Goal: Task Accomplishment & Management: Use online tool/utility

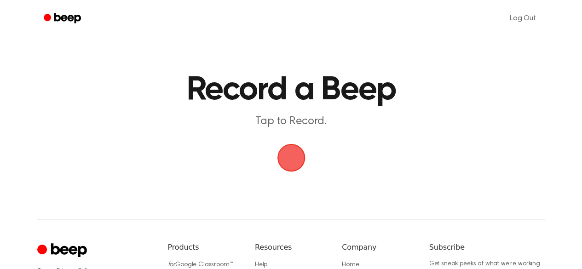
click at [291, 154] on span "button" at bounding box center [291, 158] width 28 height 28
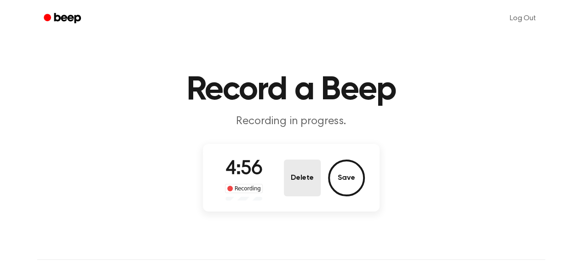
click at [306, 181] on button "Delete" at bounding box center [302, 178] width 37 height 37
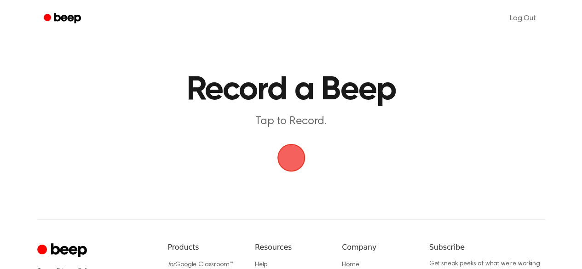
click at [293, 167] on span "button" at bounding box center [291, 158] width 26 height 26
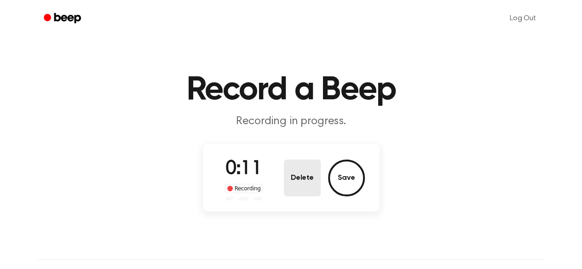
click at [300, 169] on button "Delete" at bounding box center [302, 178] width 37 height 37
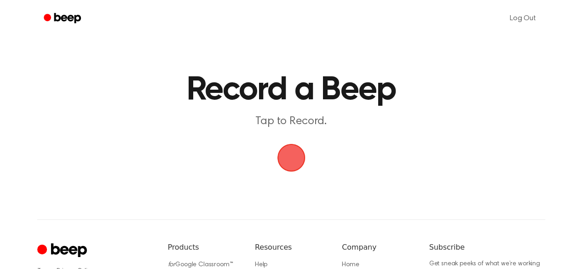
click at [292, 161] on span "button" at bounding box center [291, 158] width 28 height 28
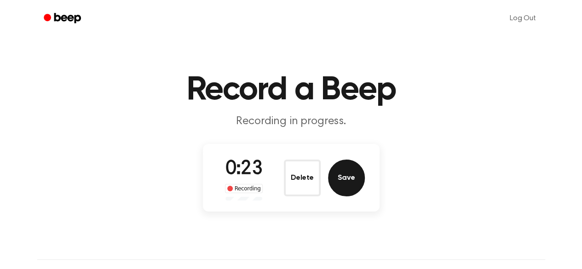
click at [346, 190] on button "Save" at bounding box center [346, 178] width 37 height 37
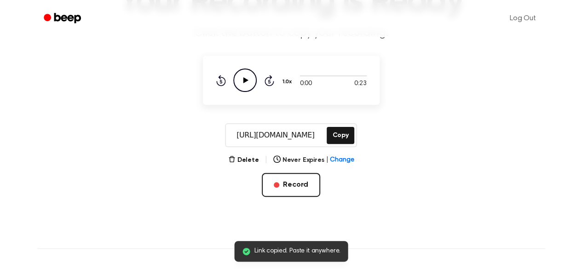
scroll to position [89, 0]
click at [247, 163] on button "Delete" at bounding box center [243, 160] width 31 height 10
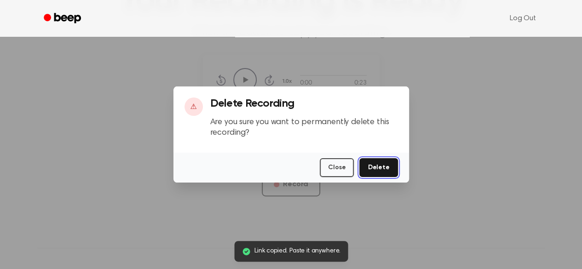
click at [389, 168] on button "Delete" at bounding box center [378, 167] width 38 height 19
click at [391, 203] on div at bounding box center [291, 134] width 582 height 269
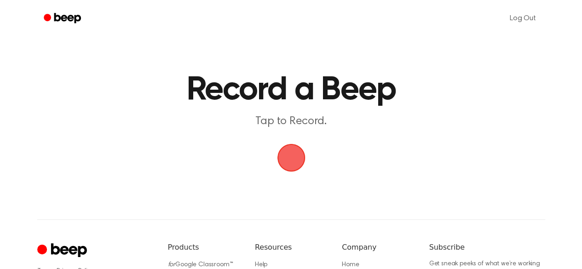
click at [291, 153] on span "button" at bounding box center [290, 157] width 45 height 45
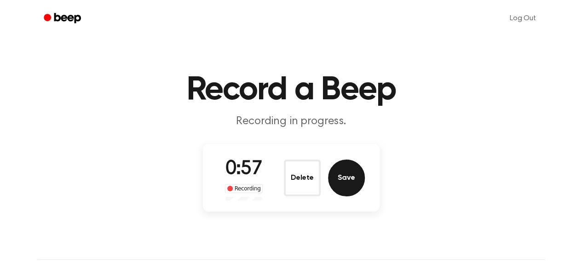
click at [343, 163] on button "Save" at bounding box center [346, 178] width 37 height 37
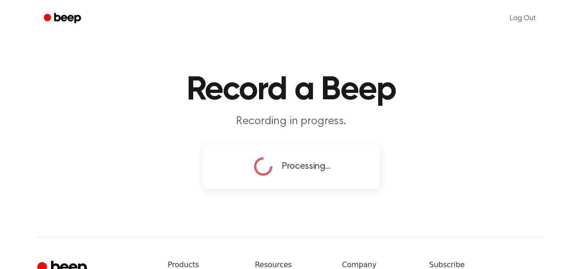
click at [299, 174] on div "Processing..." at bounding box center [291, 166] width 79 height 23
copy span "Processing"
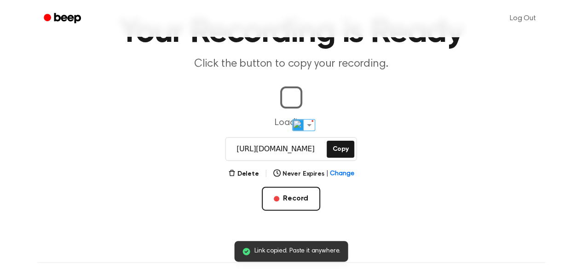
scroll to position [58, 0]
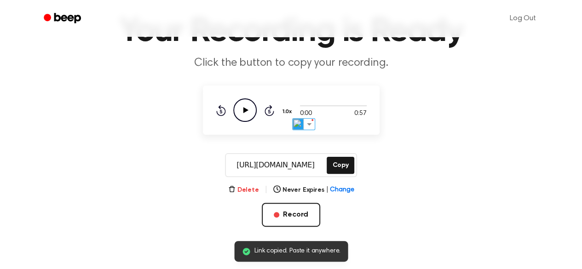
click at [246, 188] on button "Delete" at bounding box center [243, 190] width 31 height 10
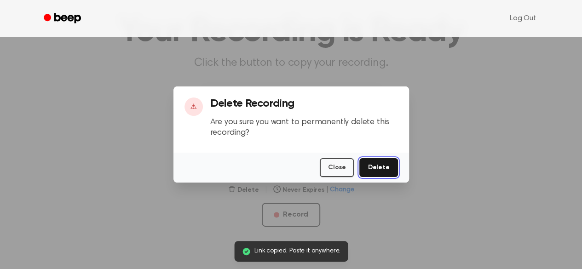
click at [397, 162] on button "Delete" at bounding box center [378, 167] width 38 height 19
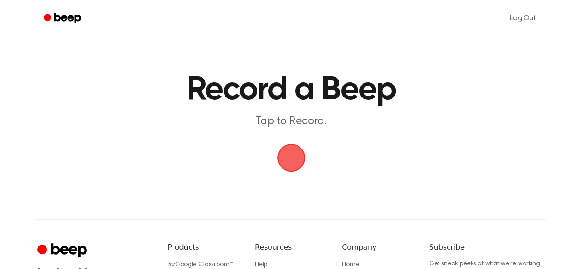
click at [284, 150] on span "button" at bounding box center [291, 157] width 33 height 33
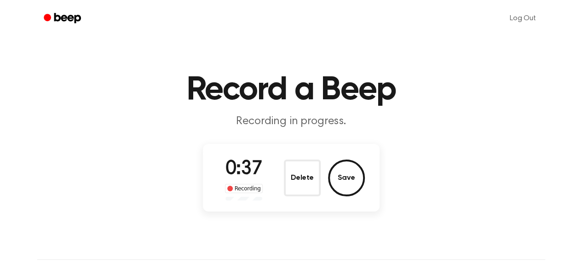
click at [322, 181] on div "Delete Save" at bounding box center [324, 178] width 81 height 37
click at [301, 181] on button "Delete" at bounding box center [302, 178] width 37 height 37
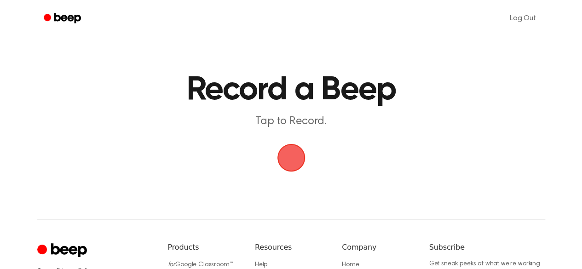
click at [296, 148] on span "button" at bounding box center [291, 158] width 52 height 52
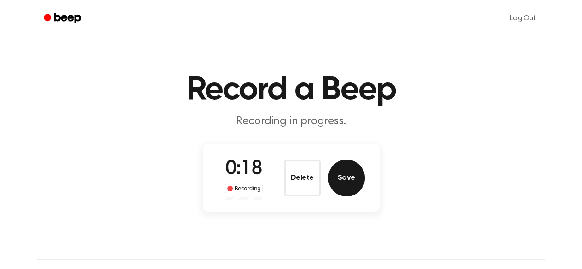
click at [349, 173] on button "Save" at bounding box center [346, 178] width 37 height 37
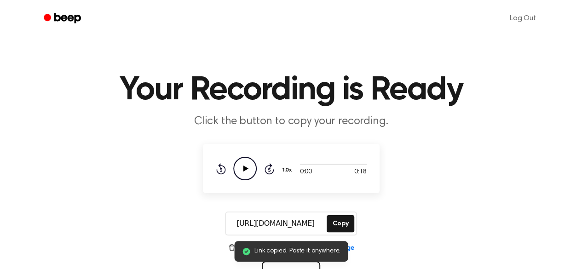
scroll to position [63, 0]
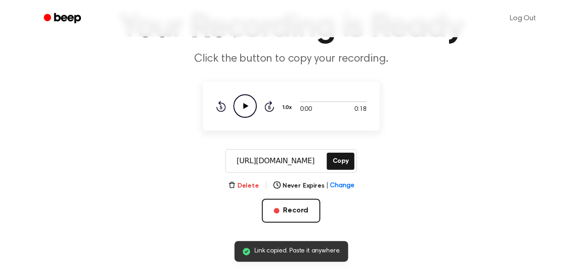
click at [249, 189] on button "Delete" at bounding box center [243, 186] width 31 height 10
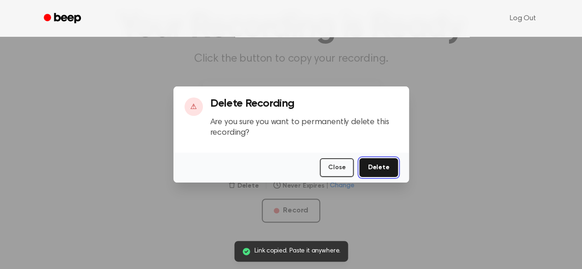
click at [380, 170] on button "Delete" at bounding box center [378, 167] width 38 height 19
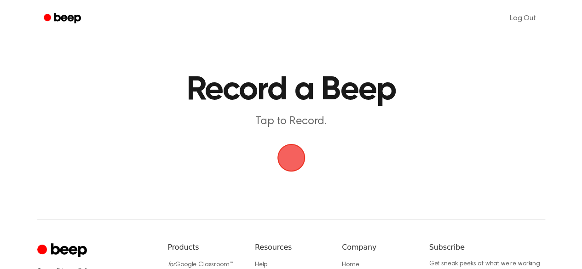
click at [297, 140] on span "button" at bounding box center [291, 158] width 42 height 42
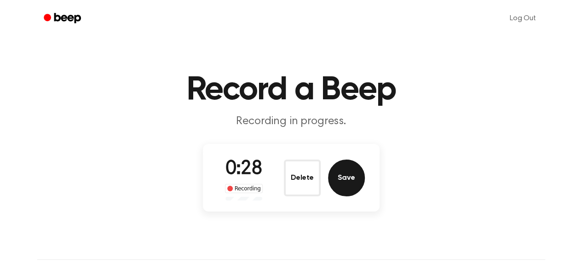
click at [345, 185] on button "Save" at bounding box center [346, 178] width 37 height 37
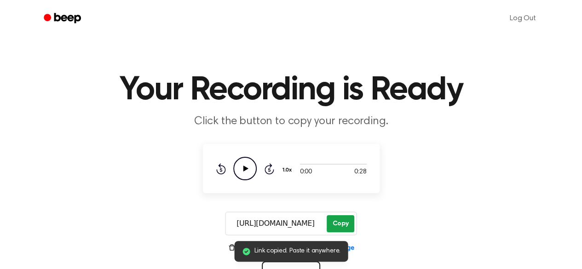
scroll to position [69, 0]
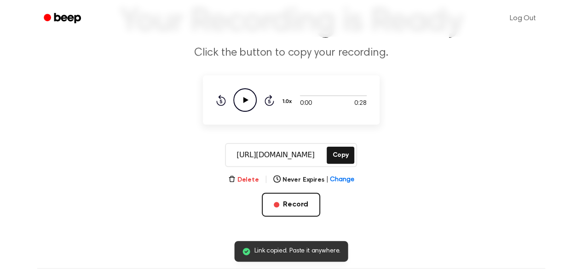
click at [257, 180] on button "Delete" at bounding box center [243, 180] width 31 height 10
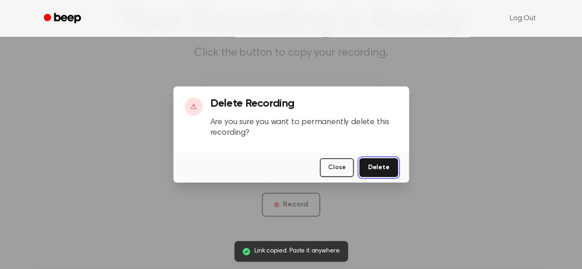
click at [376, 167] on button "Delete" at bounding box center [378, 167] width 38 height 19
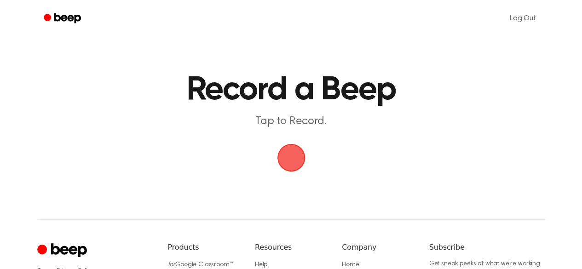
click at [290, 161] on span "button" at bounding box center [291, 158] width 26 height 26
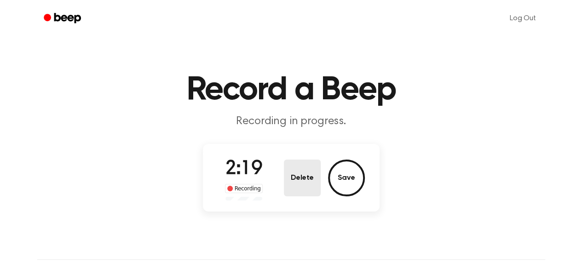
click at [309, 180] on button "Delete" at bounding box center [302, 178] width 37 height 37
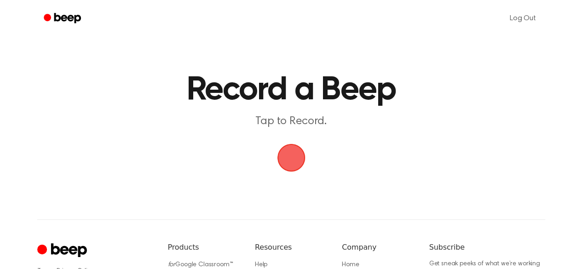
click at [294, 159] on span "button" at bounding box center [291, 158] width 26 height 26
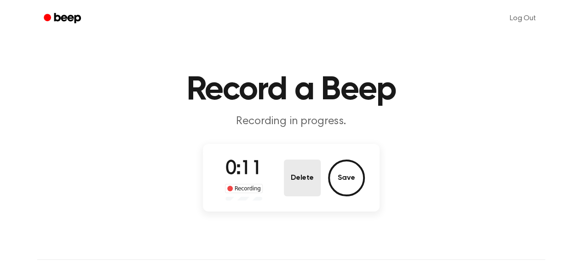
click at [306, 180] on button "Delete" at bounding box center [302, 178] width 37 height 37
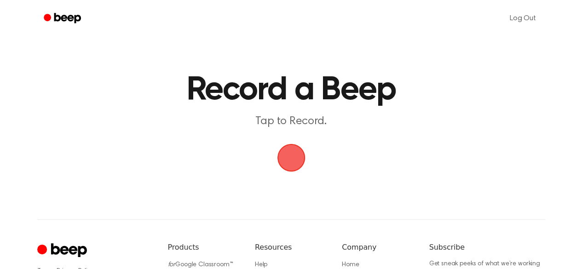
click at [287, 161] on span "button" at bounding box center [291, 158] width 26 height 26
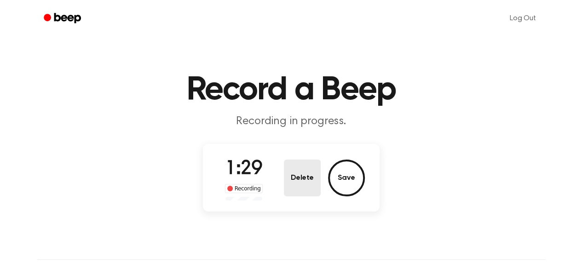
click at [298, 183] on button "Delete" at bounding box center [302, 178] width 37 height 37
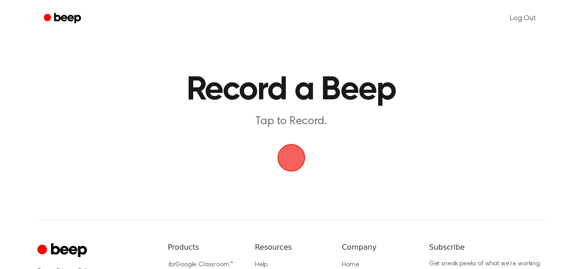
click at [294, 161] on span "button" at bounding box center [291, 158] width 26 height 26
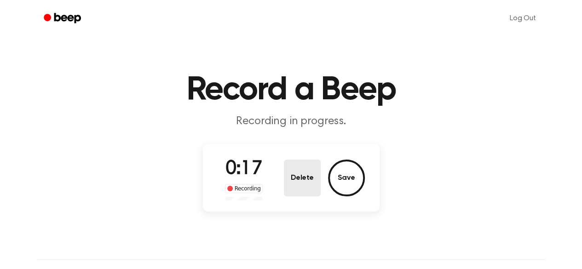
click at [296, 161] on button "Delete" at bounding box center [302, 178] width 37 height 37
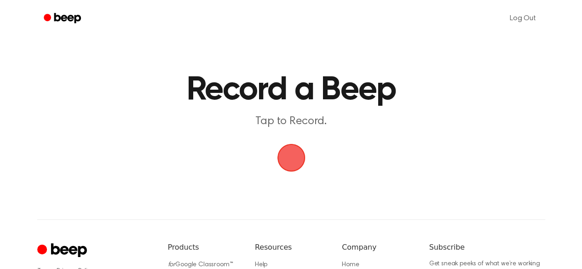
click at [296, 161] on span "button" at bounding box center [291, 158] width 26 height 26
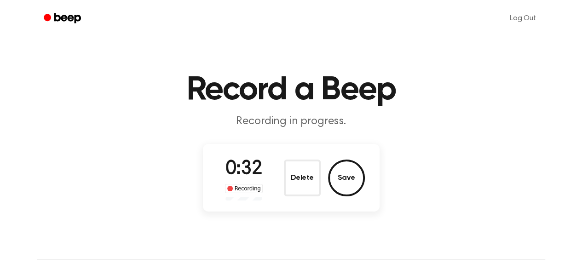
click at [359, 181] on button "Save" at bounding box center [346, 178] width 37 height 37
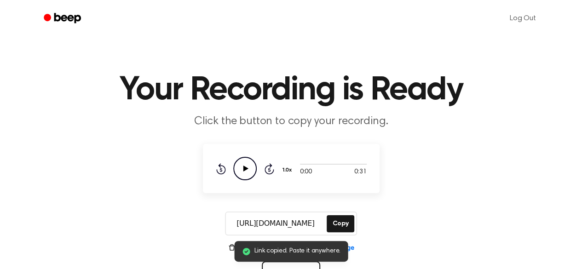
scroll to position [60, 0]
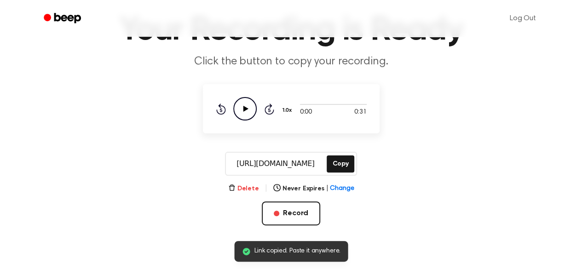
click at [251, 189] on button "Delete" at bounding box center [243, 189] width 31 height 10
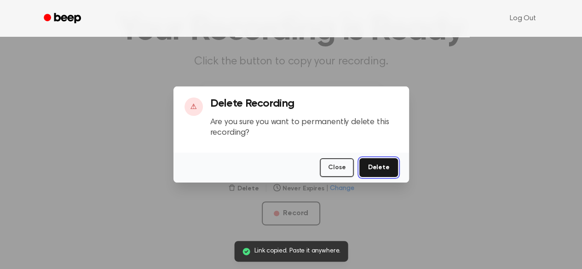
click at [375, 162] on button "Delete" at bounding box center [378, 167] width 38 height 19
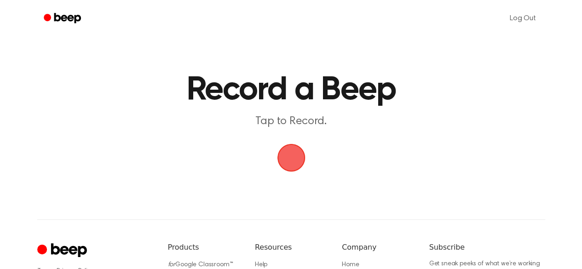
click at [290, 158] on span "button" at bounding box center [291, 158] width 26 height 26
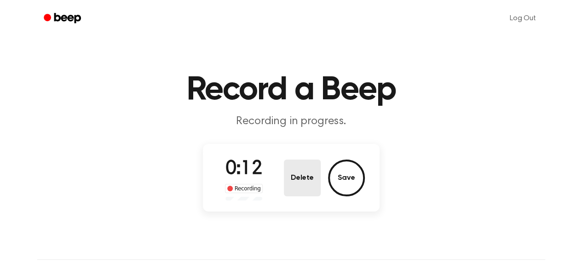
click at [315, 175] on button "Delete" at bounding box center [302, 178] width 37 height 37
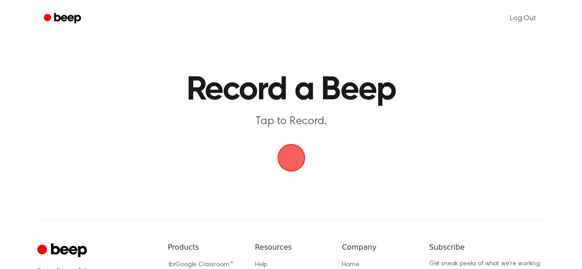
click at [300, 173] on main "Record a Beep Tap to Record." at bounding box center [291, 87] width 582 height 175
click at [290, 163] on span "button" at bounding box center [291, 158] width 26 height 26
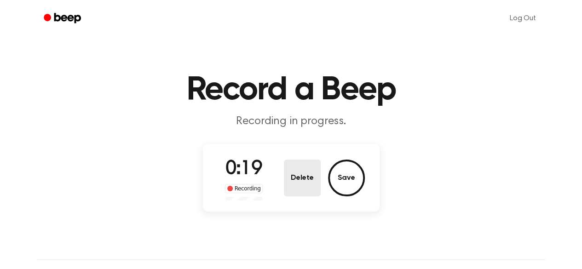
click at [317, 178] on button "Delete" at bounding box center [302, 178] width 37 height 37
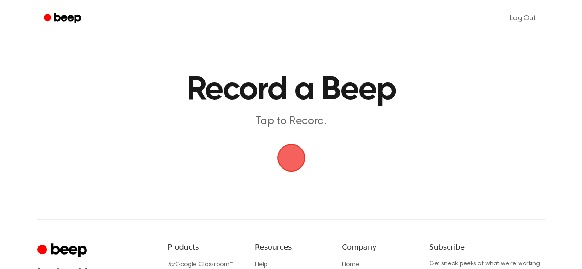
click at [296, 162] on span "button" at bounding box center [291, 158] width 26 height 26
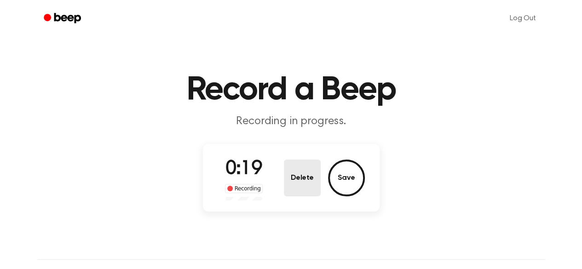
click at [312, 176] on button "Delete" at bounding box center [302, 178] width 37 height 37
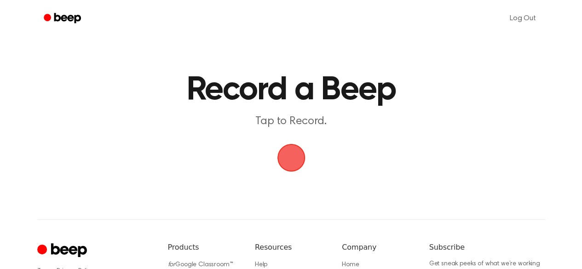
click at [302, 160] on span "button" at bounding box center [291, 158] width 26 height 26
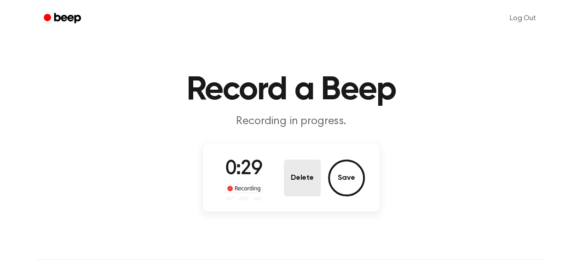
click at [316, 186] on button "Delete" at bounding box center [302, 178] width 37 height 37
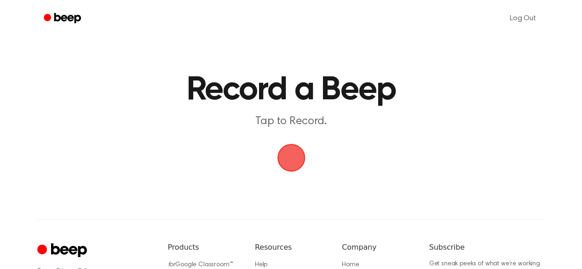
click at [298, 165] on span "button" at bounding box center [291, 158] width 26 height 26
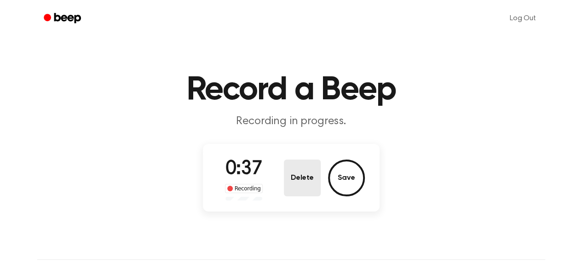
click at [297, 170] on button "Delete" at bounding box center [302, 178] width 37 height 37
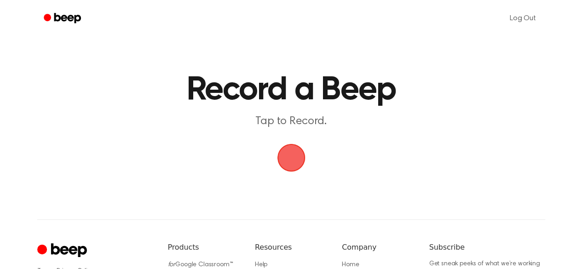
click at [297, 169] on span "button" at bounding box center [291, 158] width 26 height 26
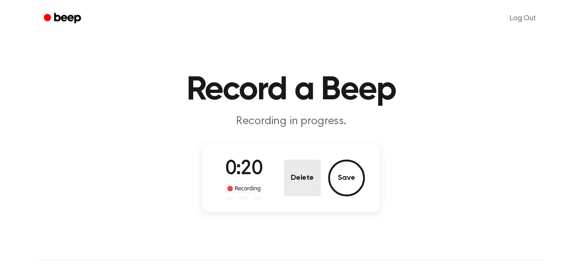
click at [309, 175] on button "Delete" at bounding box center [302, 178] width 37 height 37
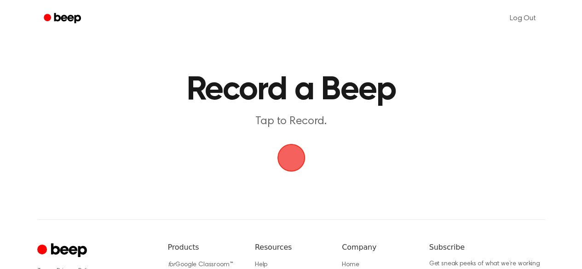
click at [304, 157] on span "button" at bounding box center [291, 158] width 26 height 26
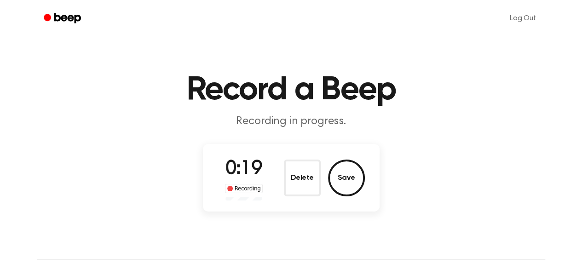
click at [337, 158] on div "0:19 Recording Delete Save" at bounding box center [291, 178] width 147 height 46
click at [301, 197] on div "0:20 Recording Delete Save" at bounding box center [291, 178] width 147 height 46
click at [303, 186] on button "Delete" at bounding box center [302, 178] width 37 height 37
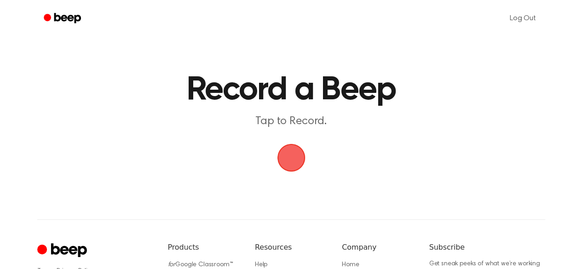
click at [287, 155] on span "button" at bounding box center [291, 158] width 26 height 26
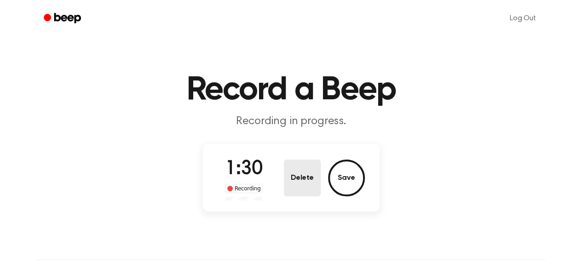
click at [304, 176] on button "Delete" at bounding box center [302, 178] width 37 height 37
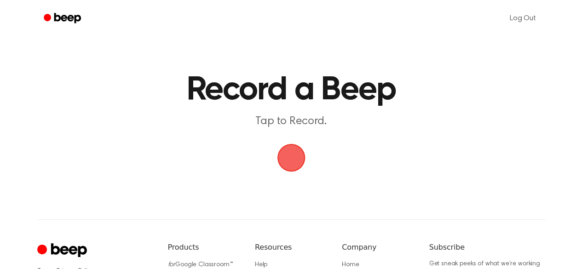
click at [289, 164] on span "button" at bounding box center [291, 158] width 26 height 26
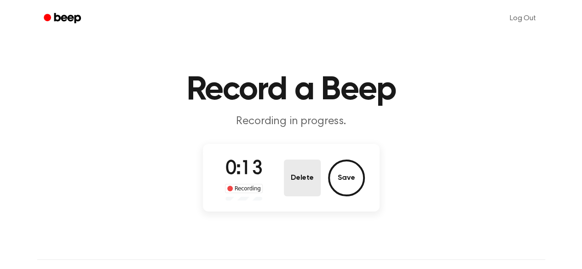
click at [304, 171] on button "Delete" at bounding box center [302, 178] width 37 height 37
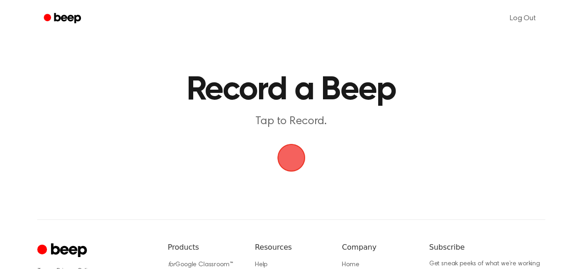
click at [295, 162] on span "button" at bounding box center [291, 158] width 26 height 26
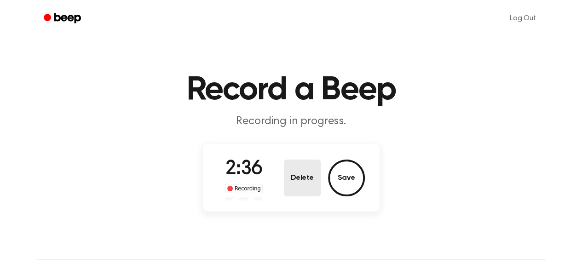
click at [310, 184] on button "Delete" at bounding box center [302, 178] width 37 height 37
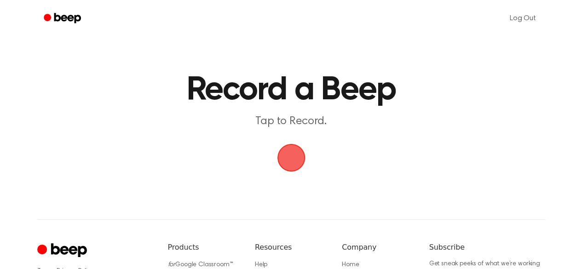
click at [289, 147] on span "button" at bounding box center [291, 158] width 26 height 26
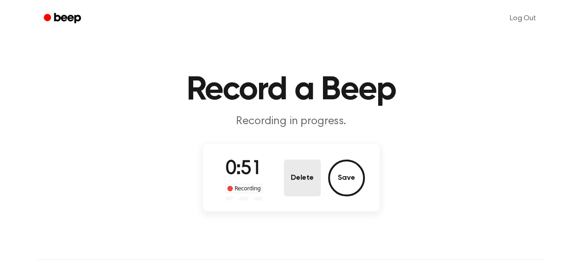
click at [312, 184] on button "Delete" at bounding box center [302, 178] width 37 height 37
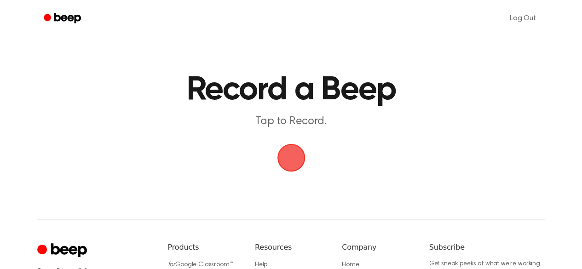
click at [282, 157] on span "button" at bounding box center [291, 158] width 26 height 26
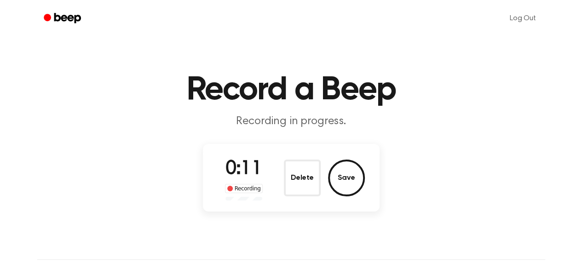
click at [321, 174] on div "Delete Save" at bounding box center [324, 178] width 81 height 37
click at [307, 175] on button "Delete" at bounding box center [302, 178] width 37 height 37
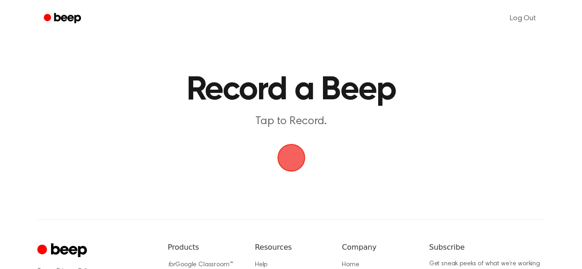
click at [287, 168] on span "button" at bounding box center [291, 158] width 26 height 26
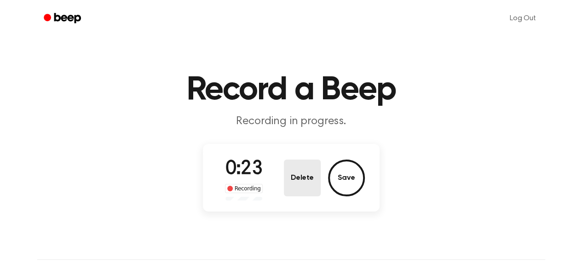
click at [304, 170] on button "Delete" at bounding box center [302, 178] width 37 height 37
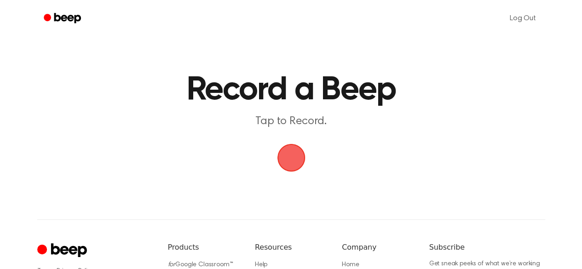
click at [291, 167] on span "button" at bounding box center [291, 158] width 26 height 26
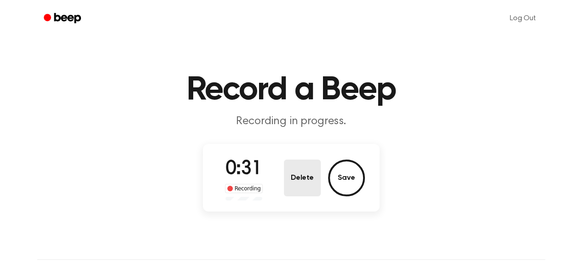
click at [310, 177] on button "Delete" at bounding box center [302, 178] width 37 height 37
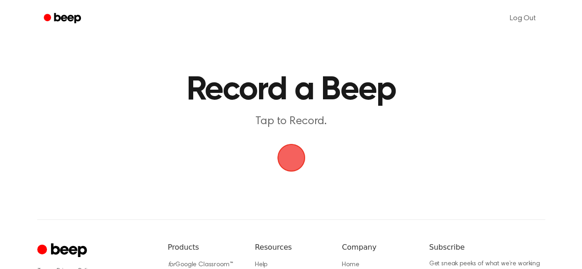
click at [300, 165] on span "button" at bounding box center [291, 158] width 26 height 26
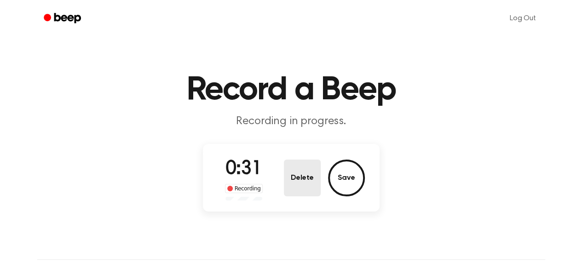
click at [297, 183] on button "Delete" at bounding box center [302, 178] width 37 height 37
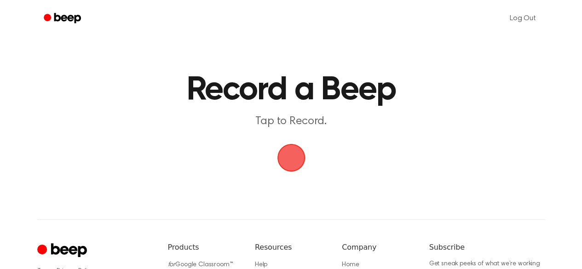
click at [288, 148] on span "button" at bounding box center [291, 158] width 26 height 26
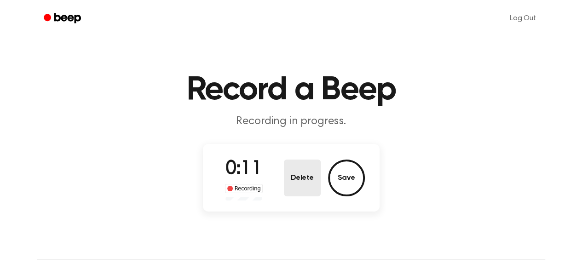
click at [287, 181] on button "Delete" at bounding box center [302, 178] width 37 height 37
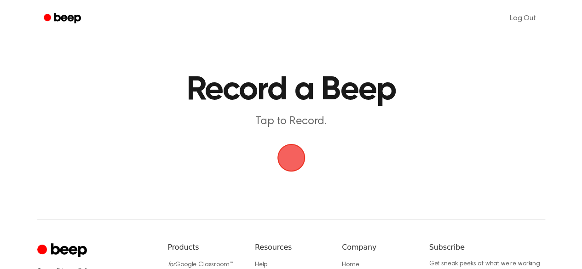
click at [299, 141] on main "Record a Beep Tap to Record." at bounding box center [291, 87] width 582 height 175
click at [287, 150] on span "button" at bounding box center [291, 158] width 26 height 26
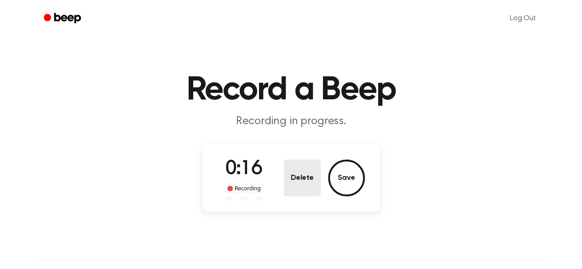
click at [291, 181] on button "Delete" at bounding box center [302, 178] width 37 height 37
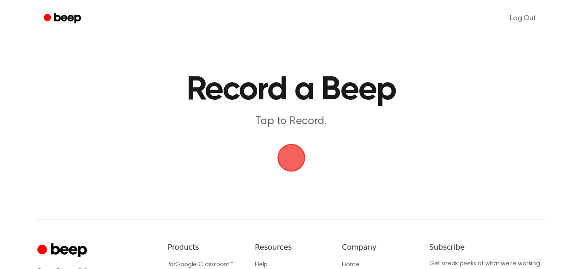
click at [284, 156] on span "button" at bounding box center [291, 158] width 26 height 26
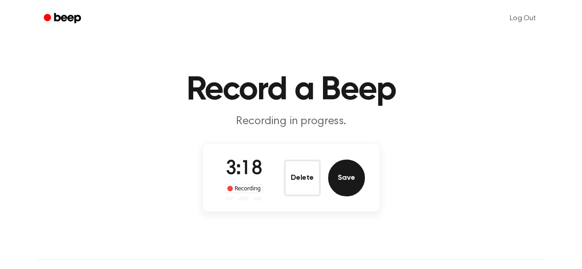
click at [336, 186] on button "Save" at bounding box center [346, 178] width 37 height 37
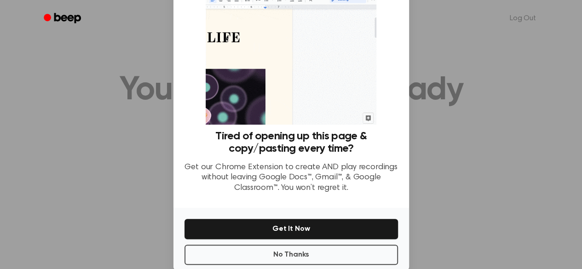
scroll to position [65, 0]
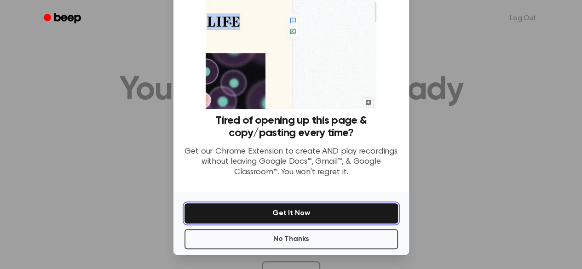
click at [298, 222] on button "Get It Now" at bounding box center [290, 213] width 213 height 20
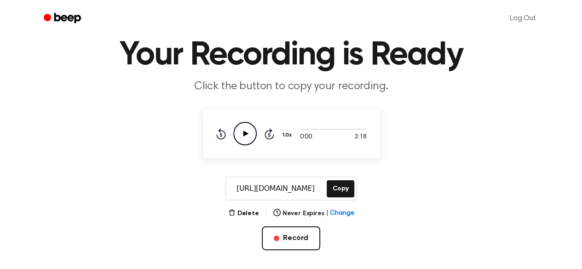
scroll to position [35, 0]
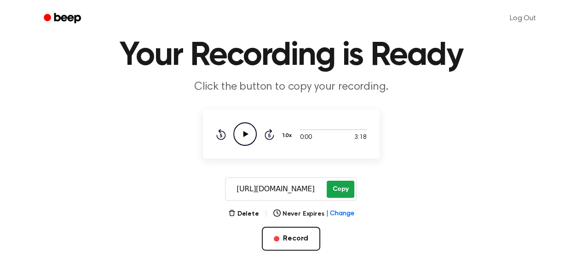
click at [330, 196] on button "Copy" at bounding box center [340, 189] width 27 height 17
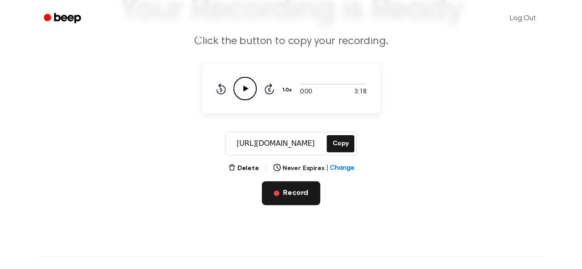
click at [286, 190] on button "Record" at bounding box center [291, 193] width 58 height 24
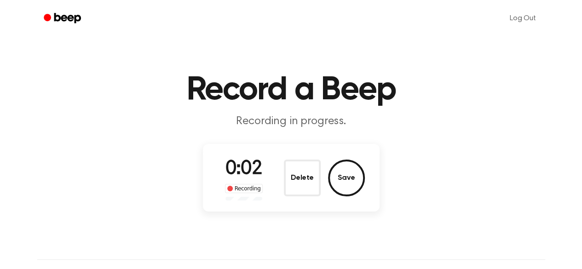
scroll to position [0, 0]
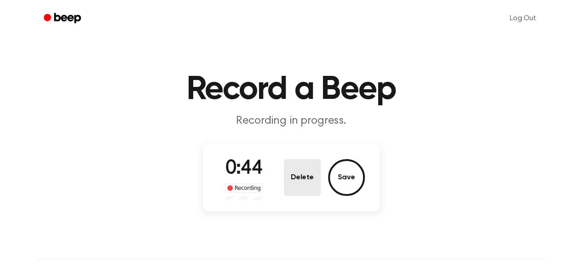
click at [305, 173] on button "Delete" at bounding box center [302, 177] width 37 height 37
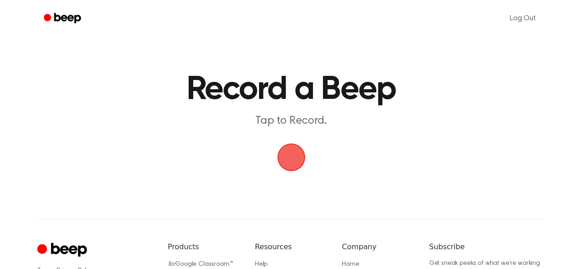
click at [288, 150] on span "button" at bounding box center [291, 157] width 26 height 26
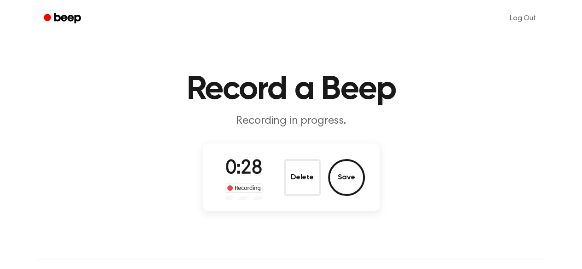
click at [322, 171] on div "Delete Save" at bounding box center [324, 177] width 81 height 37
click at [311, 171] on button "Delete" at bounding box center [302, 177] width 37 height 37
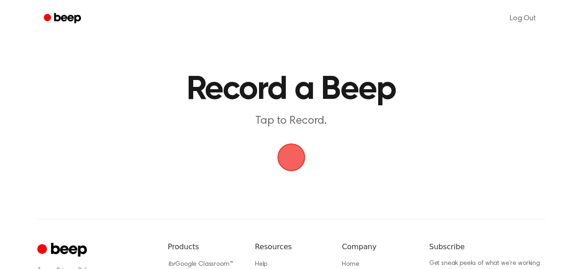
click at [297, 166] on span "button" at bounding box center [291, 157] width 26 height 26
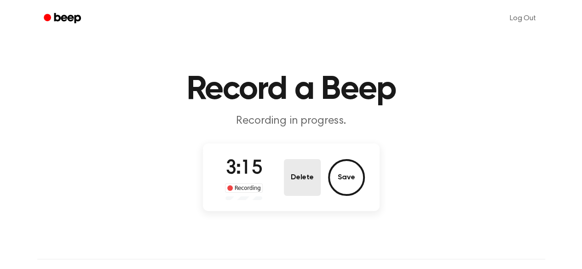
click at [303, 182] on button "Delete" at bounding box center [302, 177] width 37 height 37
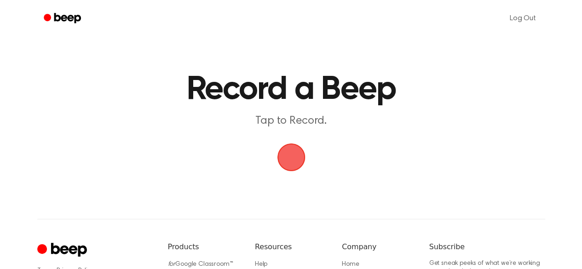
click at [300, 155] on span "button" at bounding box center [291, 157] width 26 height 26
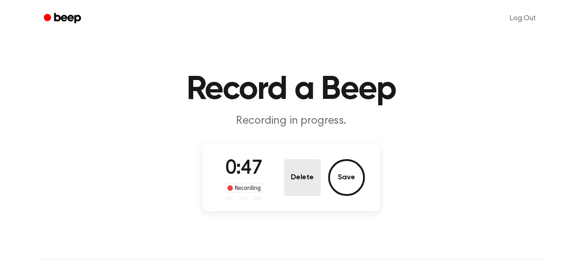
click at [304, 181] on button "Delete" at bounding box center [302, 177] width 37 height 37
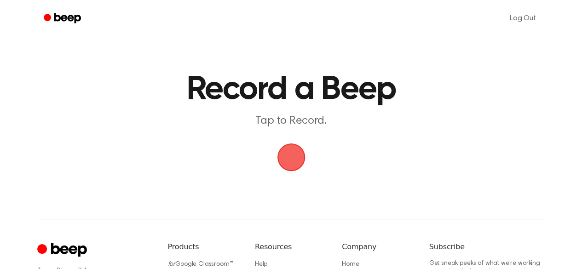
click at [299, 170] on span "button" at bounding box center [291, 157] width 26 height 26
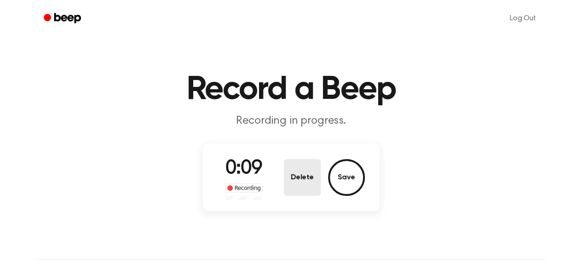
click at [304, 173] on button "Delete" at bounding box center [302, 177] width 37 height 37
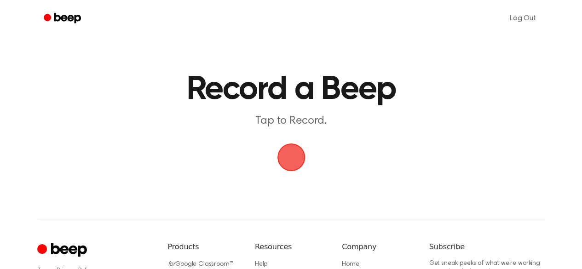
click at [295, 160] on span "button" at bounding box center [291, 157] width 26 height 26
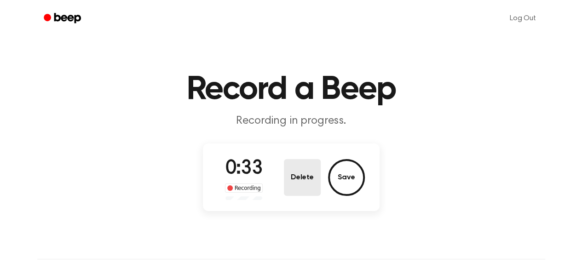
click at [308, 183] on button "Delete" at bounding box center [302, 177] width 37 height 37
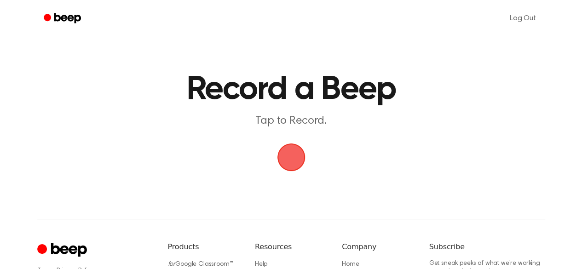
click at [293, 156] on span "button" at bounding box center [291, 157] width 26 height 26
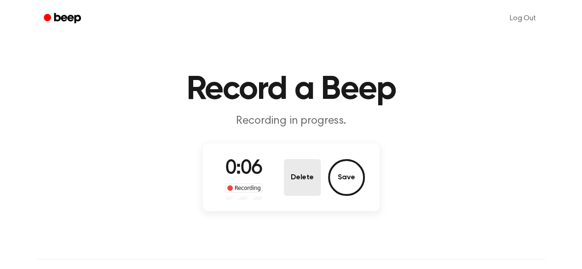
click at [311, 184] on button "Delete" at bounding box center [302, 177] width 37 height 37
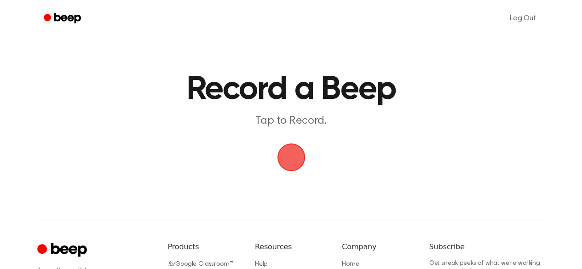
click at [290, 158] on span "button" at bounding box center [291, 157] width 26 height 26
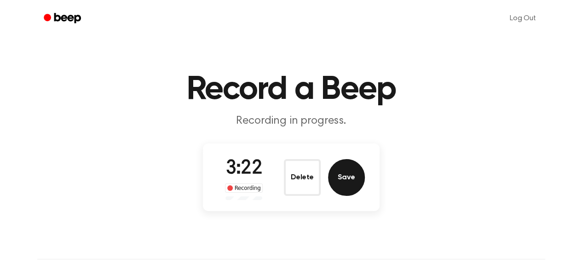
click at [336, 180] on button "Save" at bounding box center [346, 177] width 37 height 37
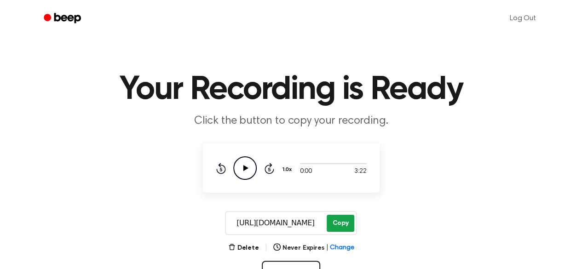
click at [334, 224] on button "Copy" at bounding box center [340, 223] width 27 height 17
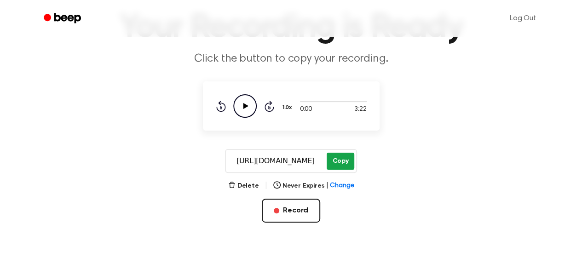
scroll to position [62, 0]
click at [256, 184] on button "Delete" at bounding box center [243, 187] width 31 height 10
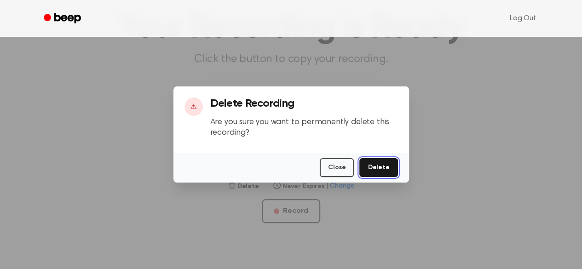
click at [368, 167] on button "Delete" at bounding box center [378, 167] width 38 height 19
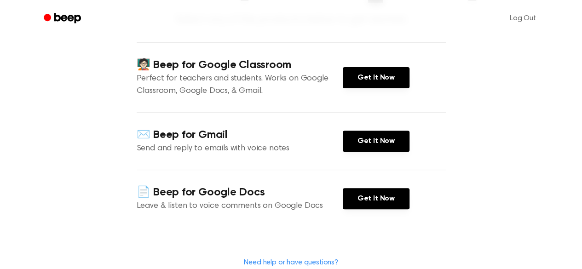
scroll to position [101, 0]
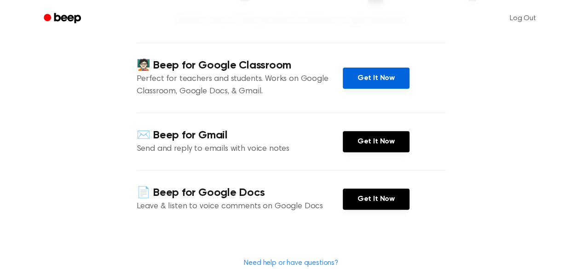
click at [347, 76] on link "Get It Now" at bounding box center [376, 78] width 67 height 21
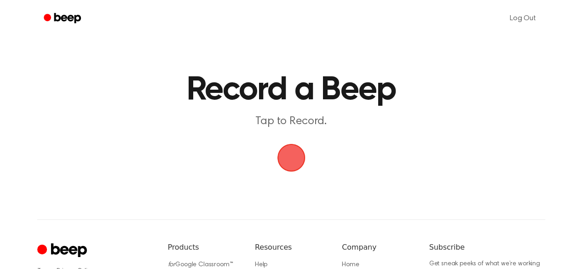
click at [288, 160] on span "button" at bounding box center [291, 158] width 52 height 52
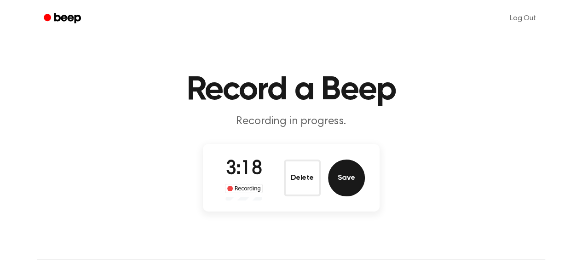
click at [338, 180] on button "Save" at bounding box center [346, 178] width 37 height 37
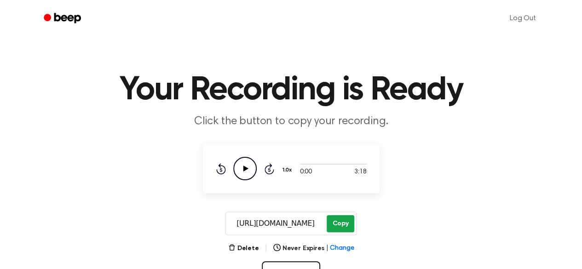
click at [339, 222] on button "Copy" at bounding box center [340, 223] width 27 height 17
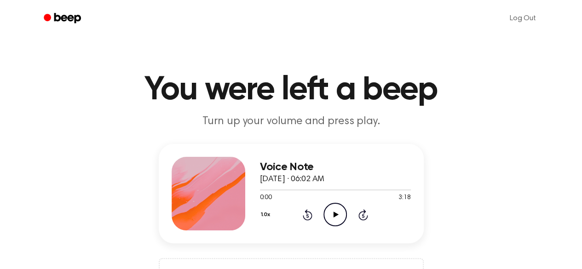
click at [334, 212] on icon at bounding box center [336, 215] width 5 height 6
click at [332, 226] on icon "Pause Audio" at bounding box center [334, 214] width 23 height 23
click at [340, 211] on icon "Play Audio" at bounding box center [334, 214] width 23 height 23
click at [333, 218] on icon "Pause Audio" at bounding box center [334, 214] width 23 height 23
click at [334, 214] on icon at bounding box center [336, 215] width 5 height 6
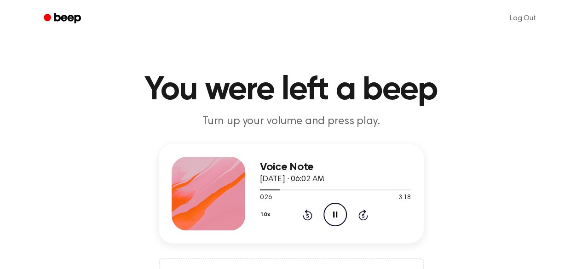
click at [331, 211] on icon "Pause Audio" at bounding box center [334, 214] width 23 height 23
click at [331, 211] on icon "Play Audio" at bounding box center [334, 214] width 23 height 23
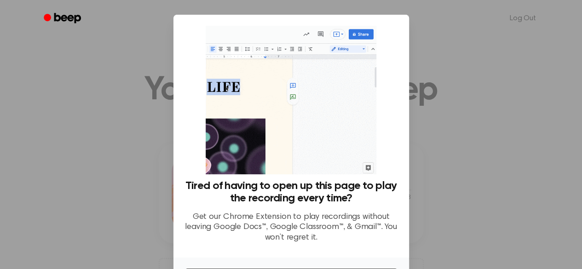
click at [402, 135] on div "Tired of having to open up this page to play the recording every time? Get our …" at bounding box center [291, 136] width 236 height 243
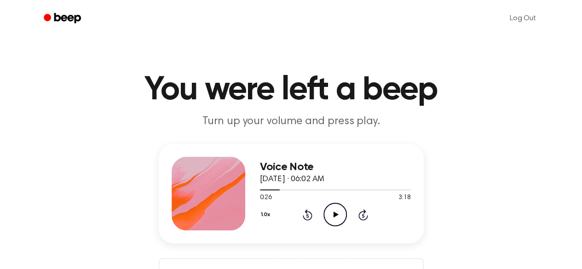
click at [338, 217] on icon "Play Audio" at bounding box center [334, 214] width 23 height 23
click at [320, 157] on div "Voice Note [DATE] · 05:47 AM 0:00 3:18 Your browser does not support the [objec…" at bounding box center [335, 194] width 151 height 74
click at [339, 213] on icon "Play Audio" at bounding box center [334, 214] width 23 height 23
click at [332, 213] on icon "Pause Audio" at bounding box center [334, 214] width 23 height 23
